Goal: Task Accomplishment & Management: Manage account settings

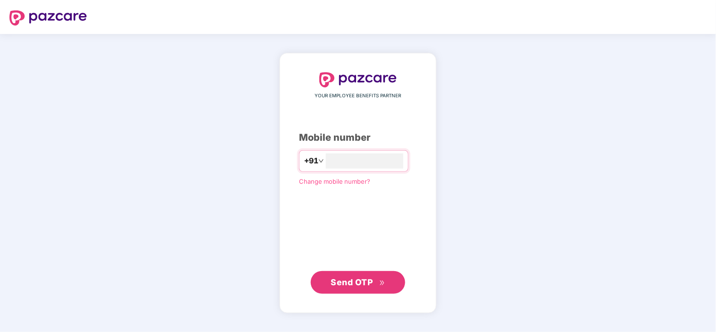
type input "**********"
click at [370, 274] on button "Send OTP" at bounding box center [358, 282] width 94 height 23
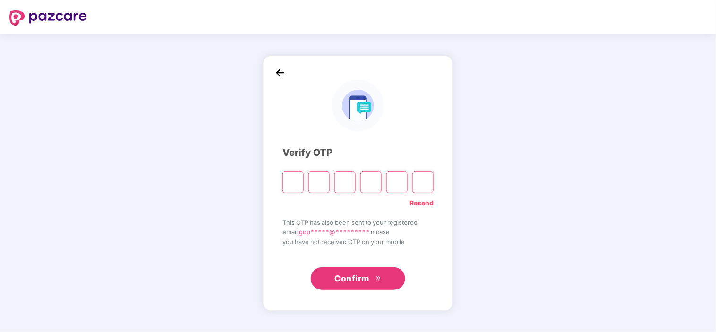
type input "*"
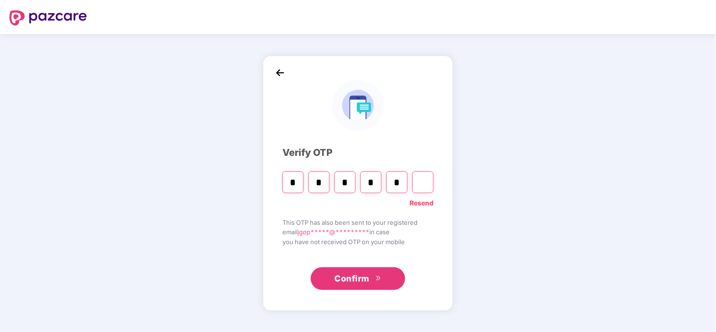
type input "*"
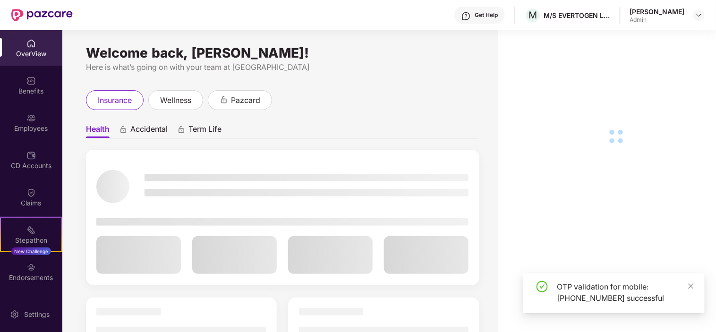
click at [18, 122] on div "Employees" at bounding box center [31, 122] width 62 height 35
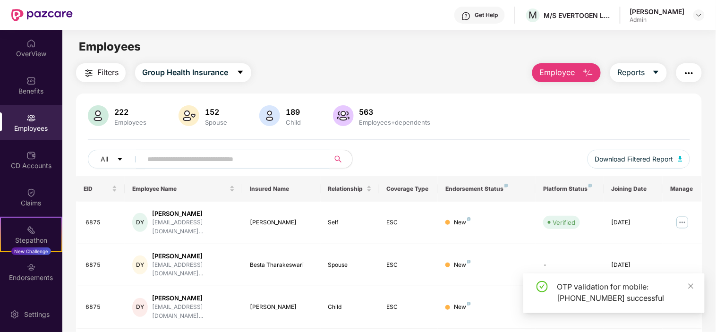
click at [161, 155] on input "text" at bounding box center [231, 159] width 169 height 14
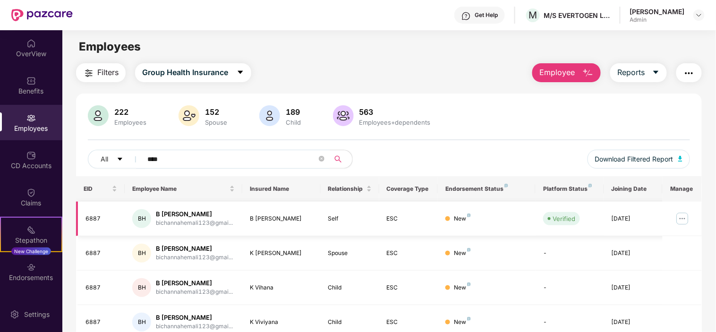
type input "****"
click at [682, 219] on img at bounding box center [682, 218] width 15 height 15
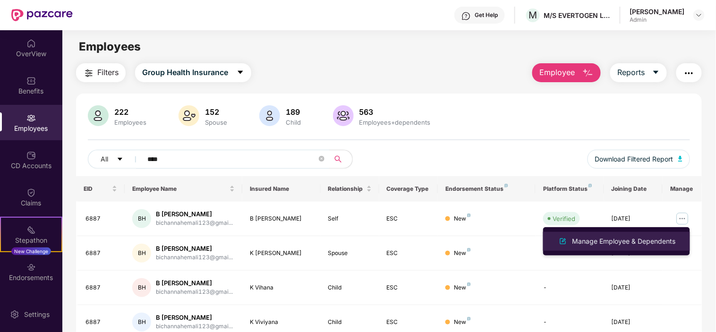
click at [645, 241] on div "Manage Employee & Dependents" at bounding box center [623, 241] width 107 height 10
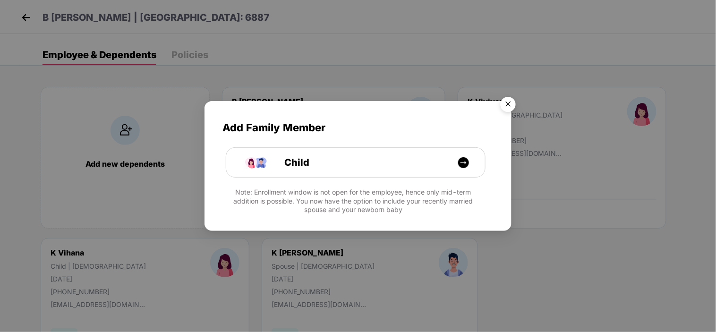
click at [510, 106] on img "Close" at bounding box center [508, 106] width 26 height 26
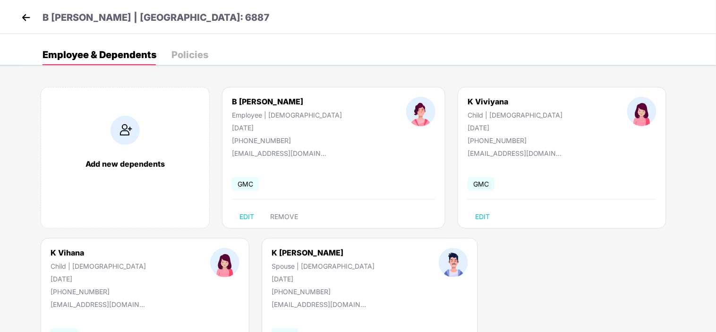
click at [26, 18] on img at bounding box center [26, 17] width 14 height 14
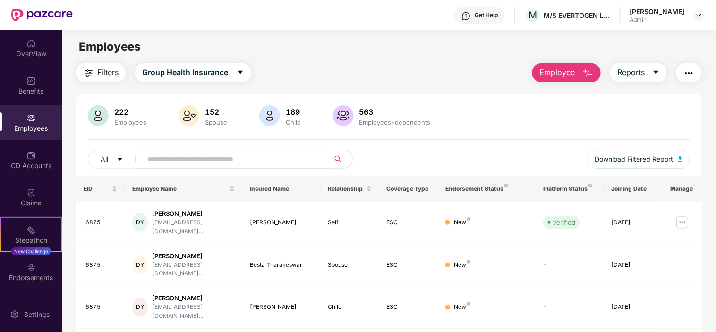
click at [166, 155] on input "text" at bounding box center [231, 159] width 169 height 14
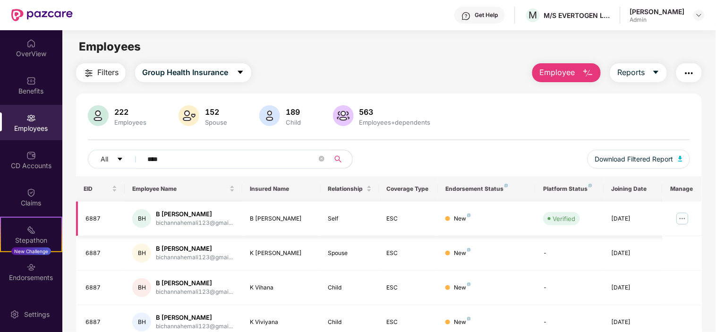
type input "****"
click at [681, 220] on img at bounding box center [682, 218] width 15 height 15
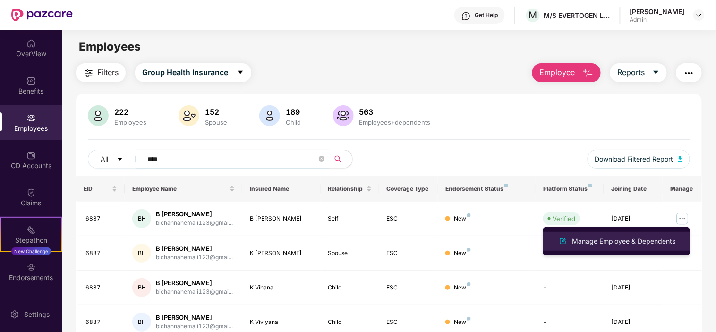
click at [643, 237] on div "Manage Employee & Dependents" at bounding box center [623, 241] width 107 height 10
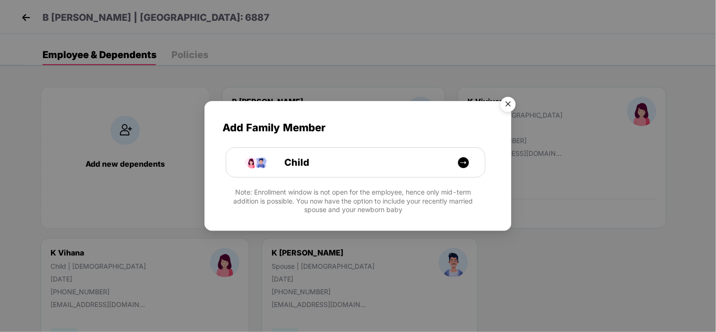
click at [512, 105] on img "Close" at bounding box center [508, 106] width 26 height 26
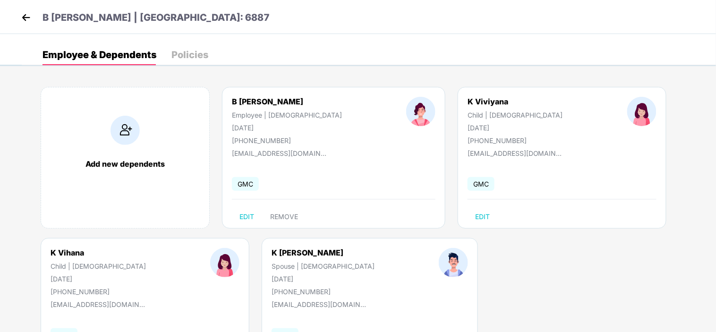
click at [189, 51] on div "Policies" at bounding box center [189, 54] width 37 height 9
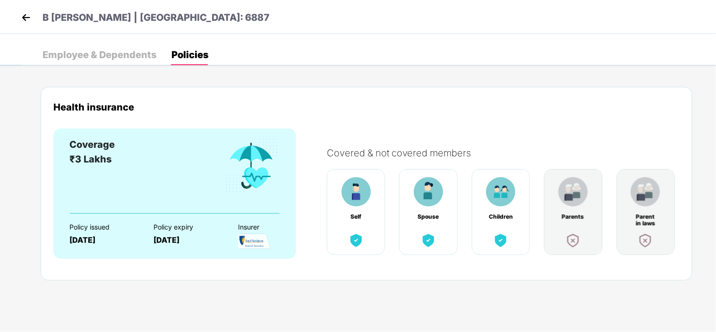
click at [69, 60] on div "Employee & Dependents" at bounding box center [99, 54] width 114 height 21
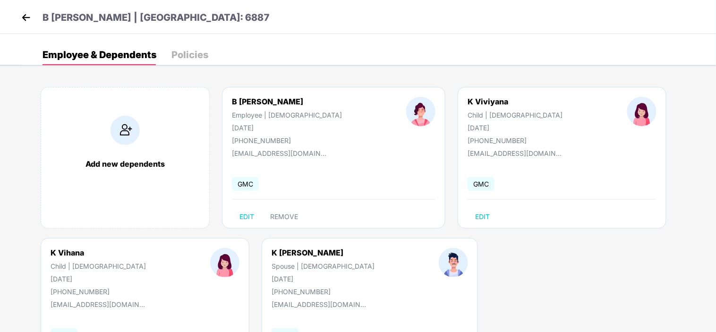
click at [22, 17] on img at bounding box center [26, 17] width 14 height 14
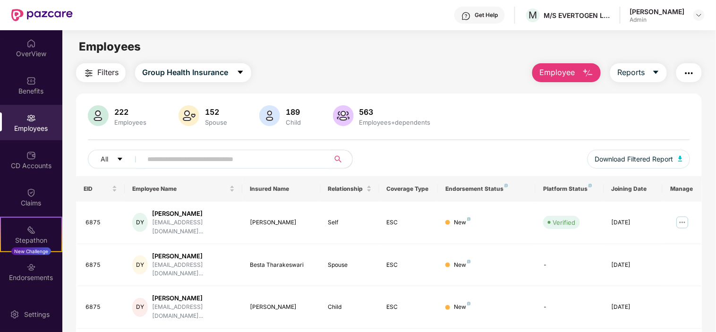
click at [196, 153] on input "text" at bounding box center [231, 159] width 169 height 14
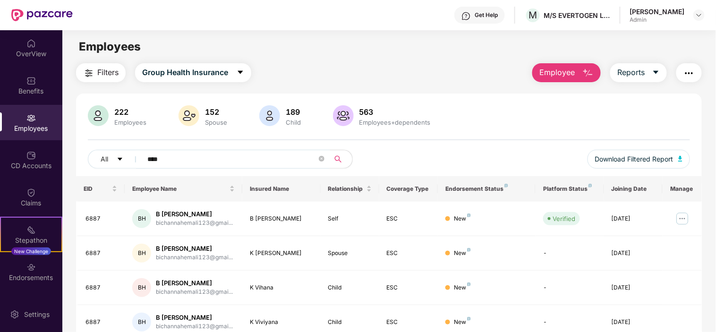
type input "****"
click at [686, 219] on img at bounding box center [682, 218] width 15 height 15
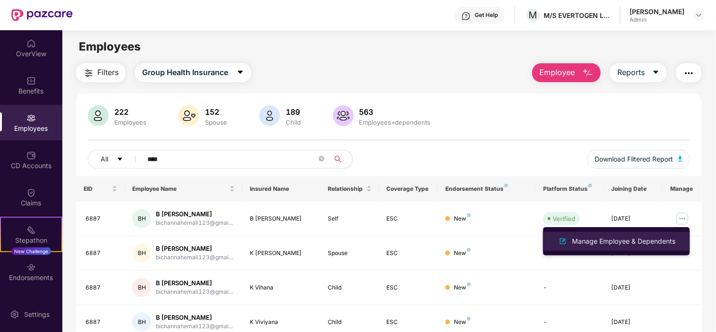
click at [636, 236] on div "Manage Employee & Dependents" at bounding box center [623, 241] width 107 height 10
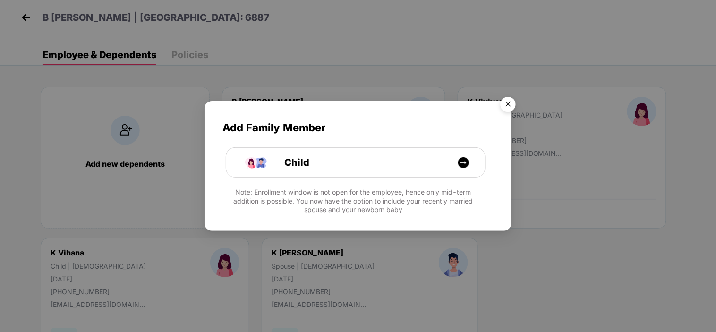
click at [509, 107] on img "Close" at bounding box center [508, 106] width 26 height 26
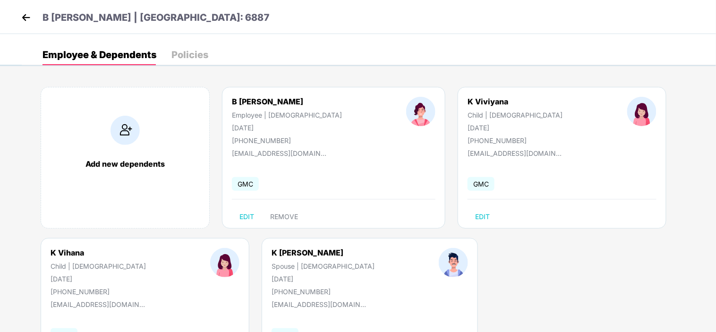
click at [22, 17] on img at bounding box center [26, 17] width 14 height 14
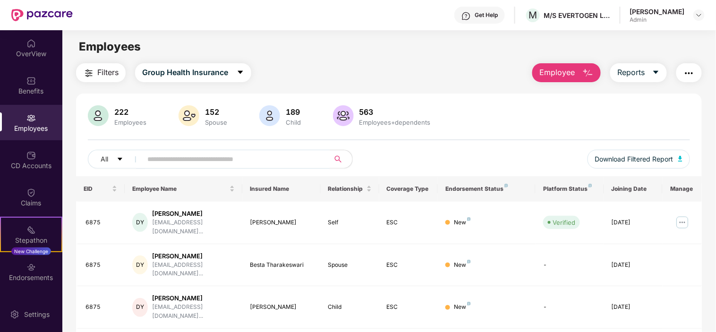
click at [200, 154] on input "text" at bounding box center [231, 159] width 169 height 14
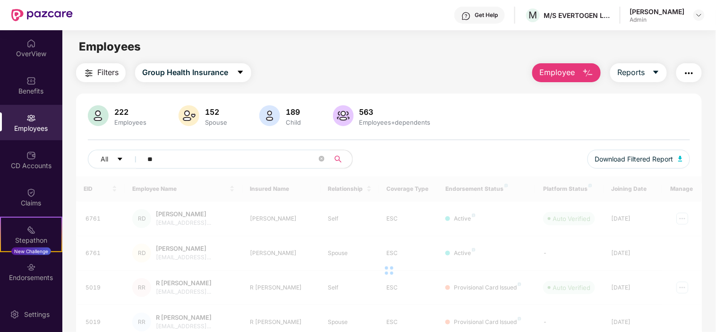
type input "*"
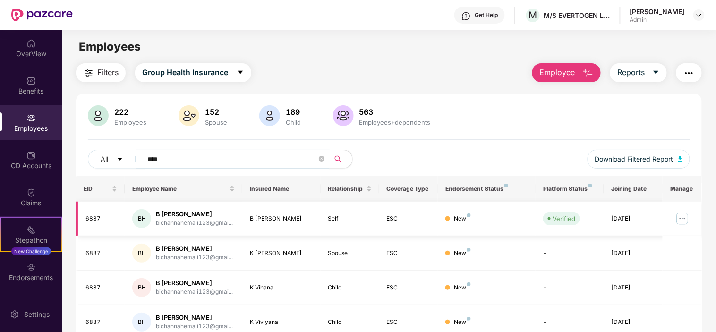
scroll to position [41, 0]
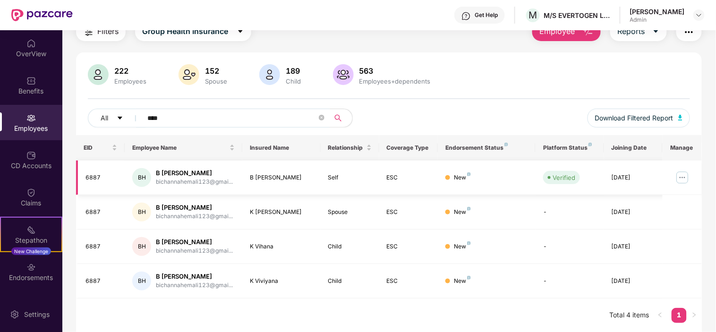
type input "****"
click at [689, 178] on img at bounding box center [682, 177] width 15 height 15
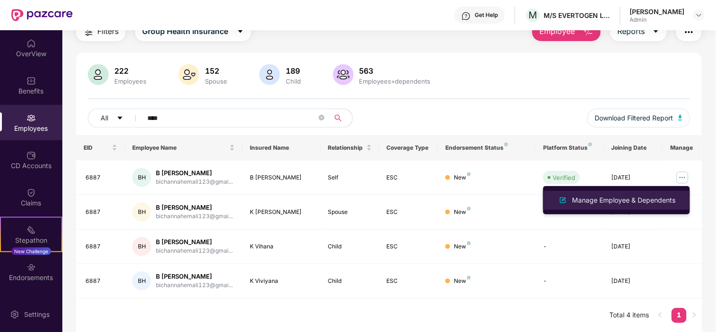
click at [621, 201] on div "Manage Employee & Dependents" at bounding box center [623, 200] width 107 height 10
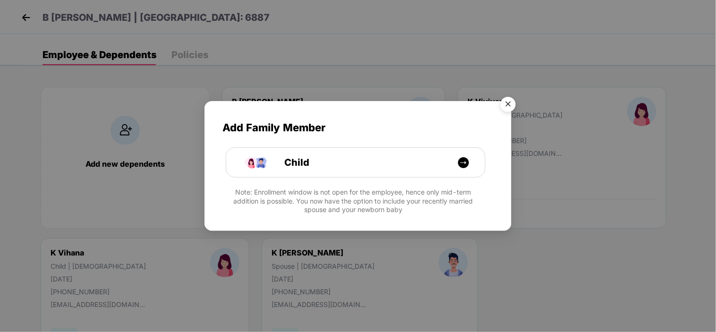
click at [511, 104] on img "Close" at bounding box center [508, 106] width 26 height 26
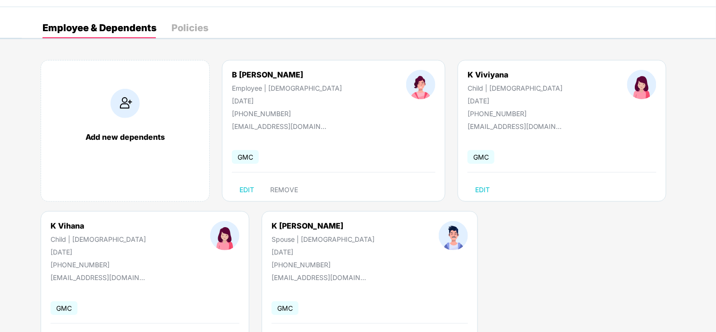
scroll to position [52, 0]
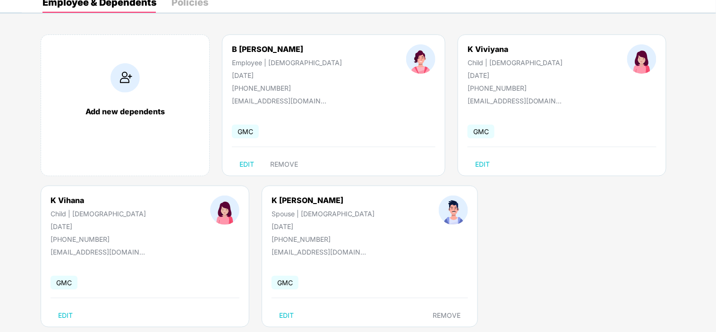
click at [500, 236] on div "Add new dependents B [PERSON_NAME] Employee | [DEMOGRAPHIC_DATA] [DATE] [PHONE_…" at bounding box center [369, 185] width 694 height 330
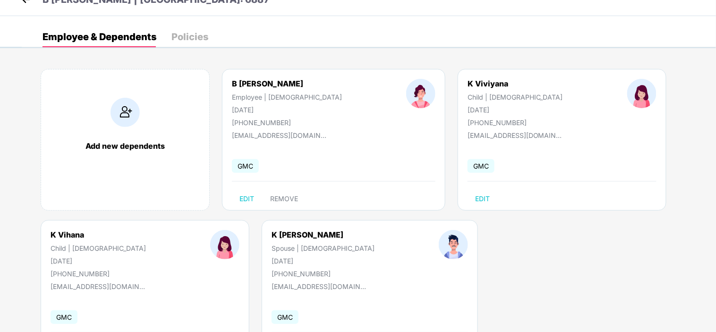
scroll to position [0, 0]
